Goal: Transaction & Acquisition: Purchase product/service

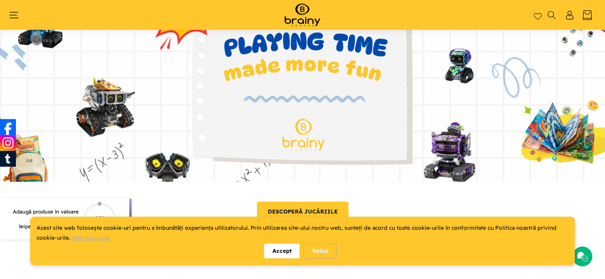
scroll to position [92, 0]
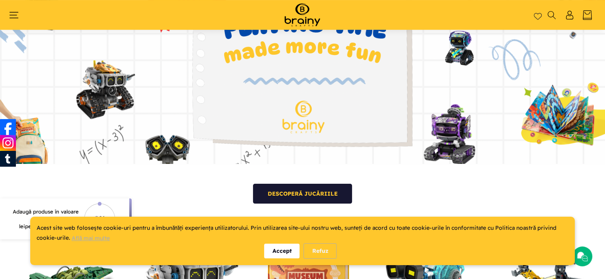
drag, startPoint x: 323, startPoint y: 251, endPoint x: 312, endPoint y: 239, distance: 16.3
click at [323, 251] on div "Refuz" at bounding box center [319, 252] width 33 height 16
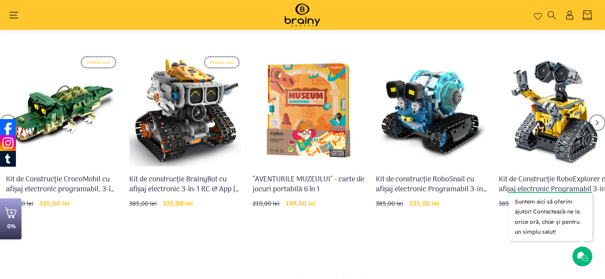
scroll to position [291, 0]
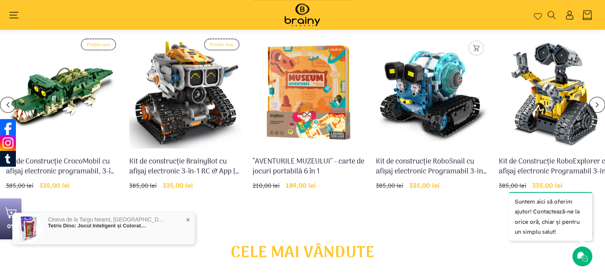
drag, startPoint x: 443, startPoint y: 160, endPoint x: 439, endPoint y: 157, distance: 4.5
click at [443, 160] on link "Kit de construcție RoboSnail cu afișaj electronic Programabil 3-in-1 RC & App -…" at bounding box center [431, 167] width 112 height 20
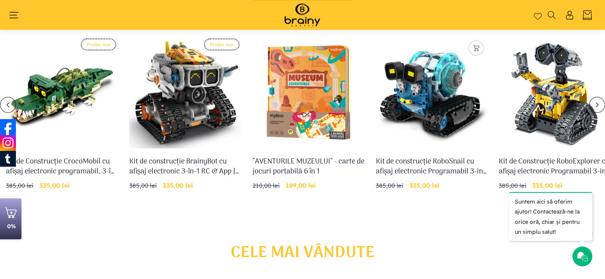
scroll to position [289, 0]
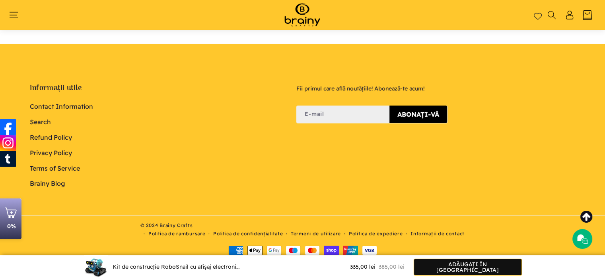
scroll to position [2424, 0]
